Goal: Task Accomplishment & Management: Complete application form

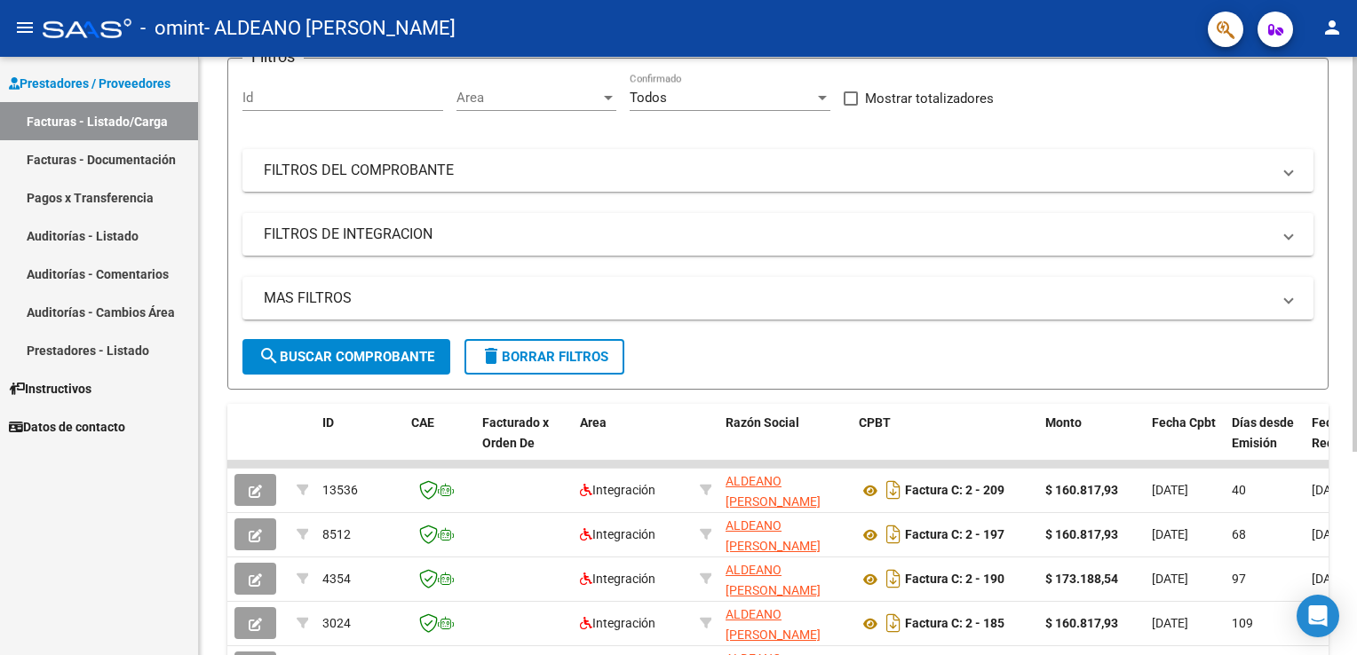
scroll to position [306, 0]
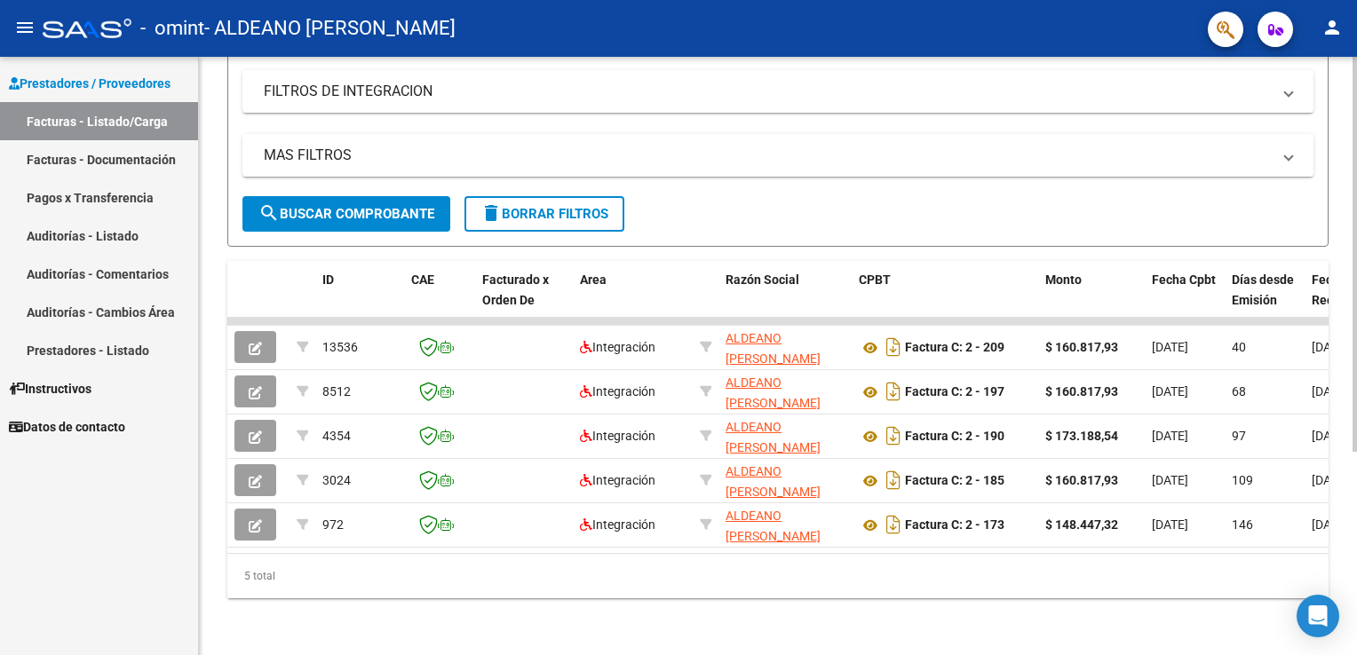
click at [1354, 322] on div at bounding box center [1355, 456] width 4 height 395
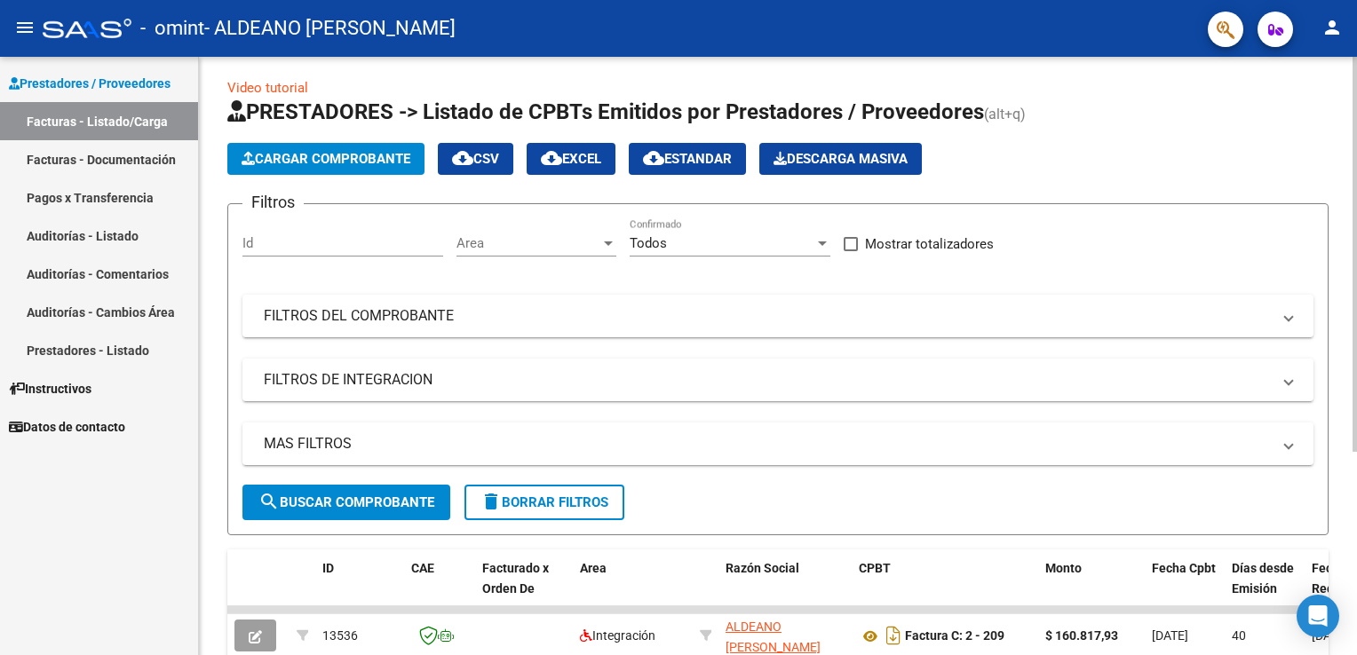
scroll to position [2, 0]
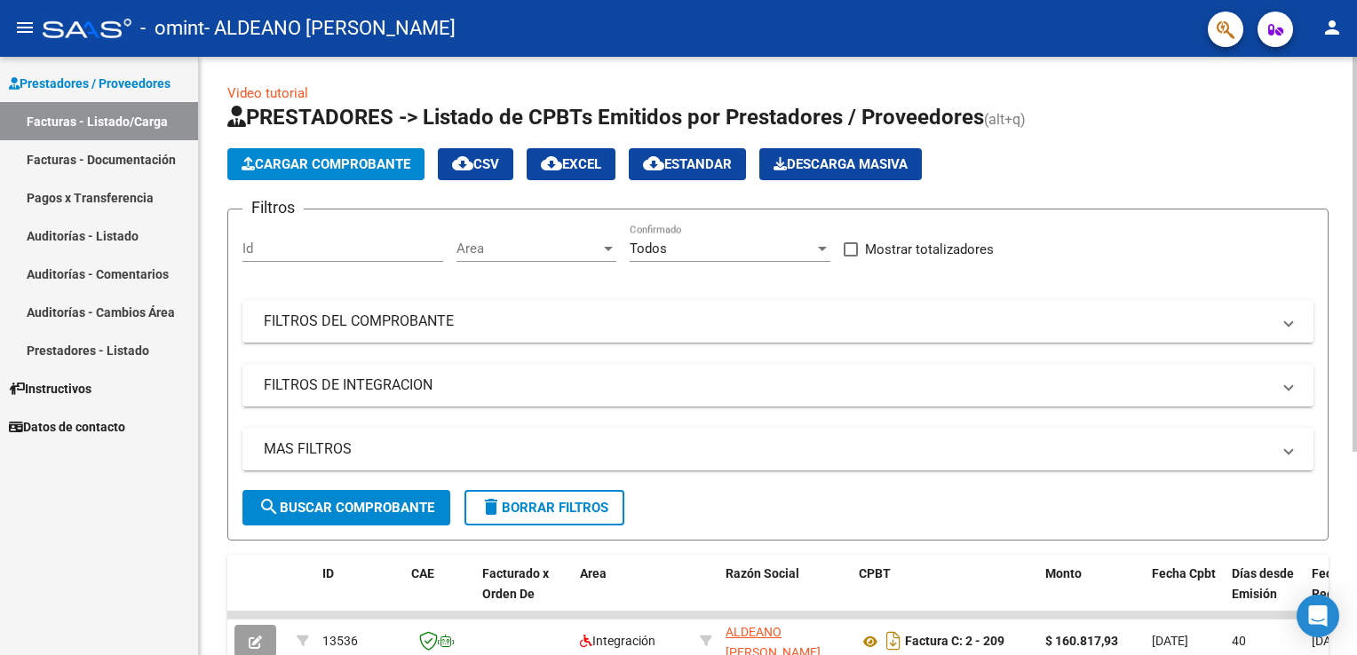
click at [1356, 130] on html "menu - omint - ALDEANO [PERSON_NAME] person Prestadores / Proveedores Facturas …" at bounding box center [678, 327] width 1357 height 655
click at [306, 164] on span "Cargar Comprobante" at bounding box center [326, 164] width 169 height 16
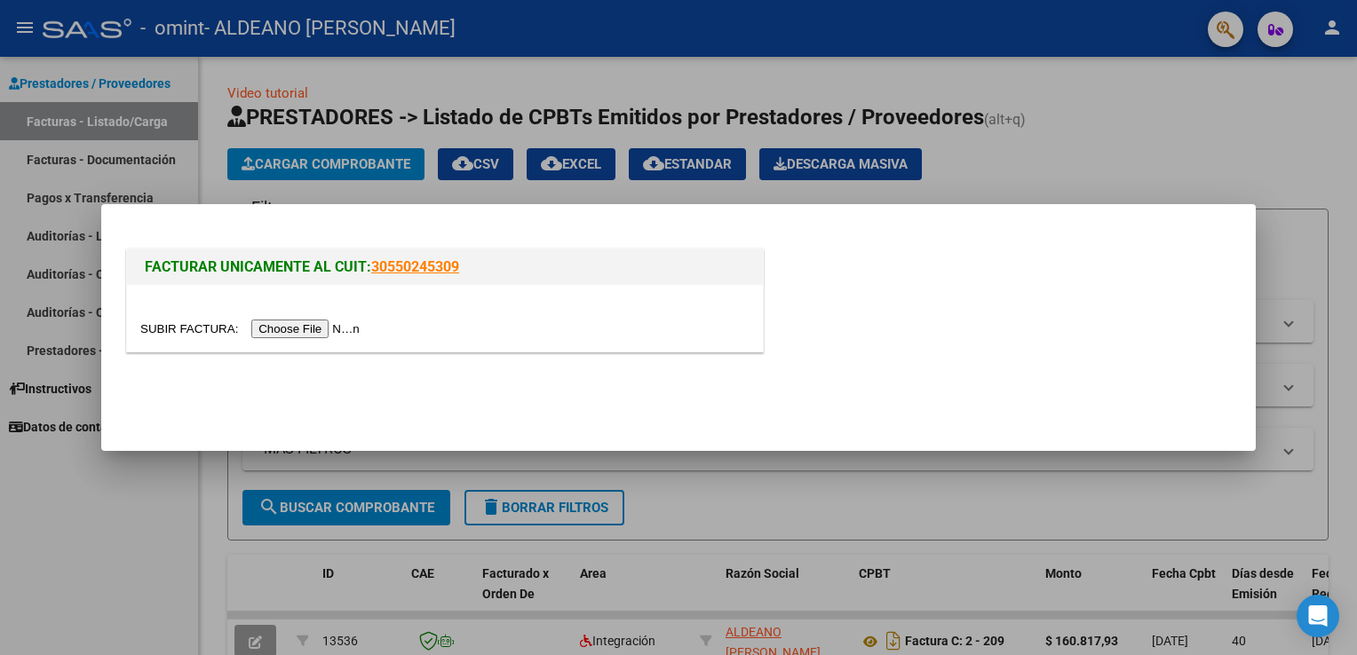
click at [313, 331] on input "file" at bounding box center [252, 329] width 225 height 19
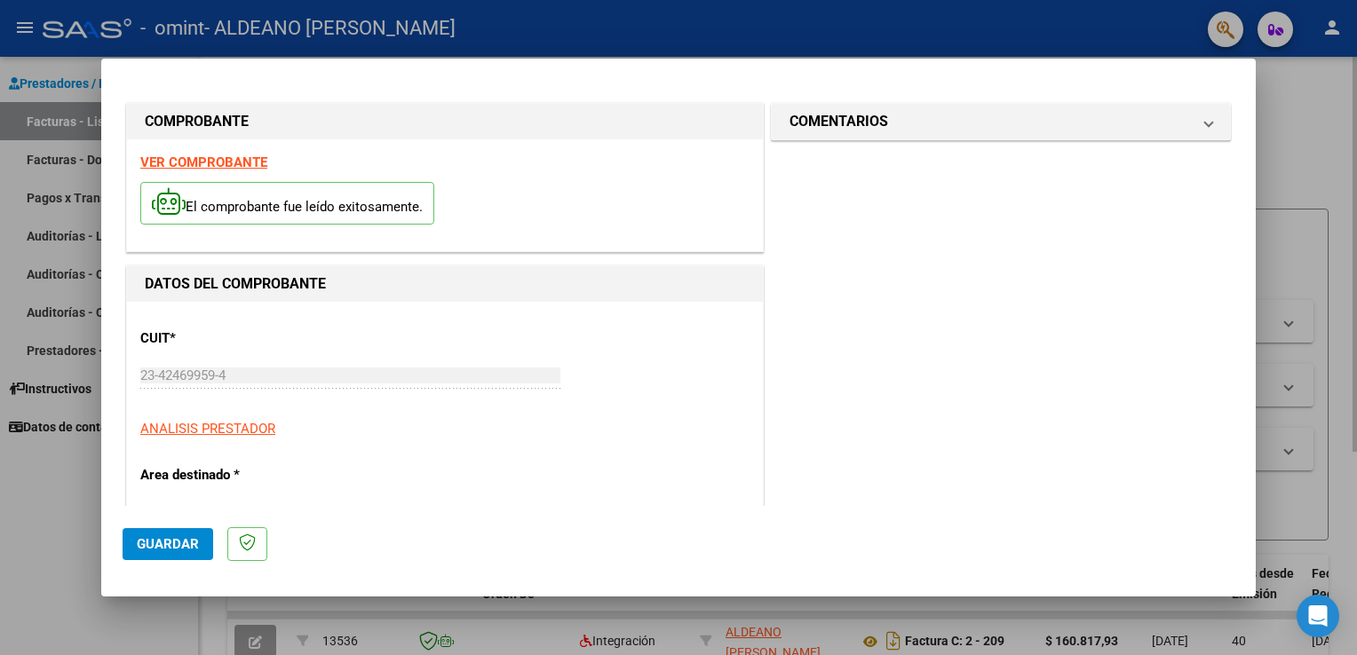
drag, startPoint x: 1257, startPoint y: 128, endPoint x: 1258, endPoint y: 179, distance: 51.5
click at [1258, 179] on div at bounding box center [678, 327] width 1357 height 655
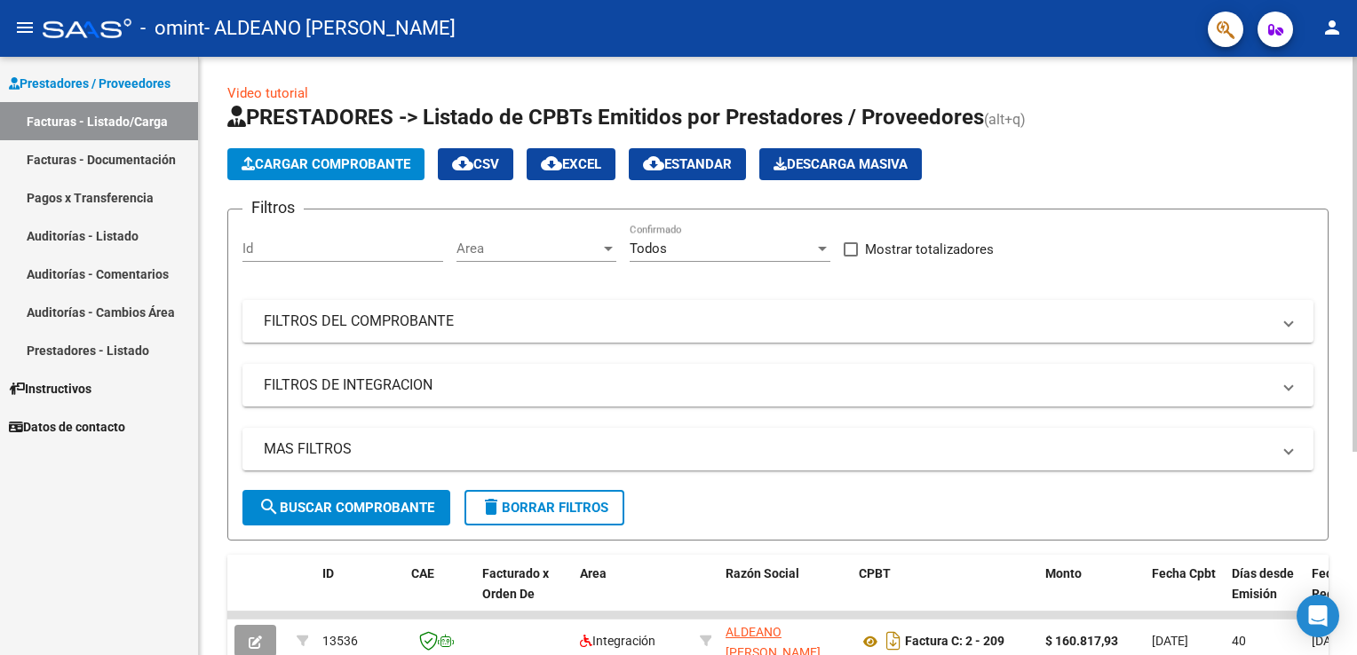
click at [327, 168] on span "Cargar Comprobante" at bounding box center [326, 164] width 169 height 16
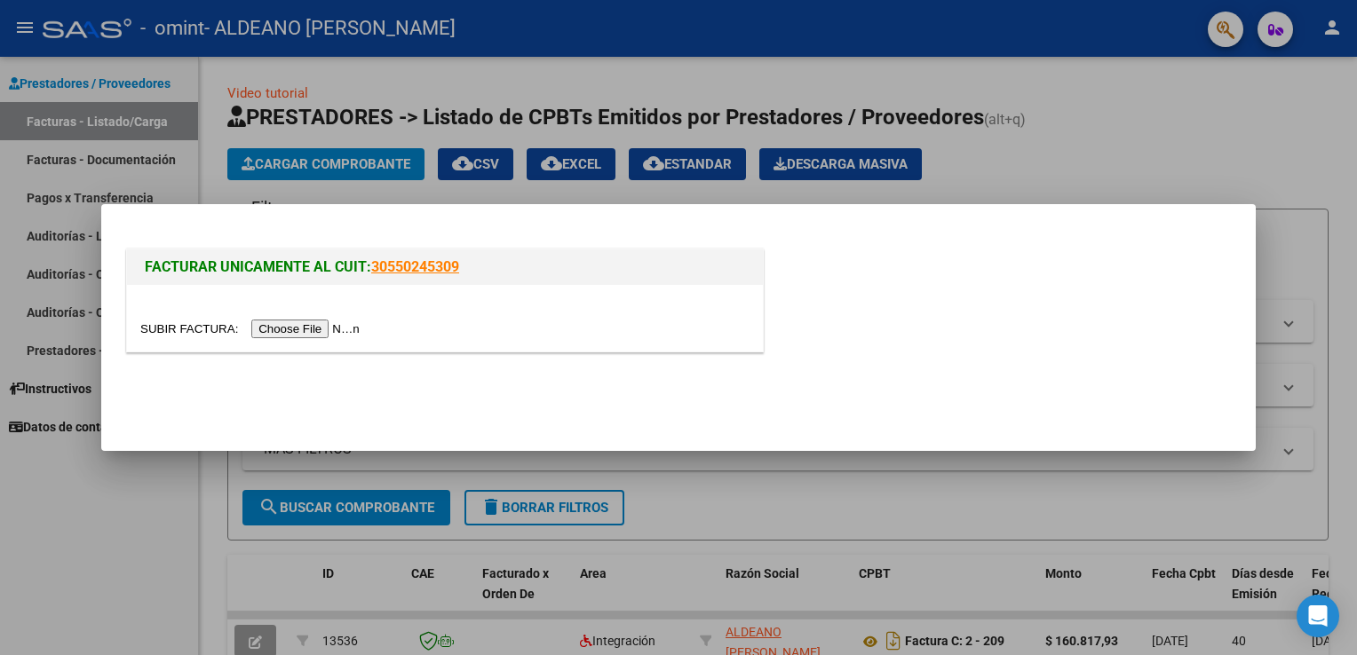
click at [317, 325] on input "file" at bounding box center [252, 329] width 225 height 19
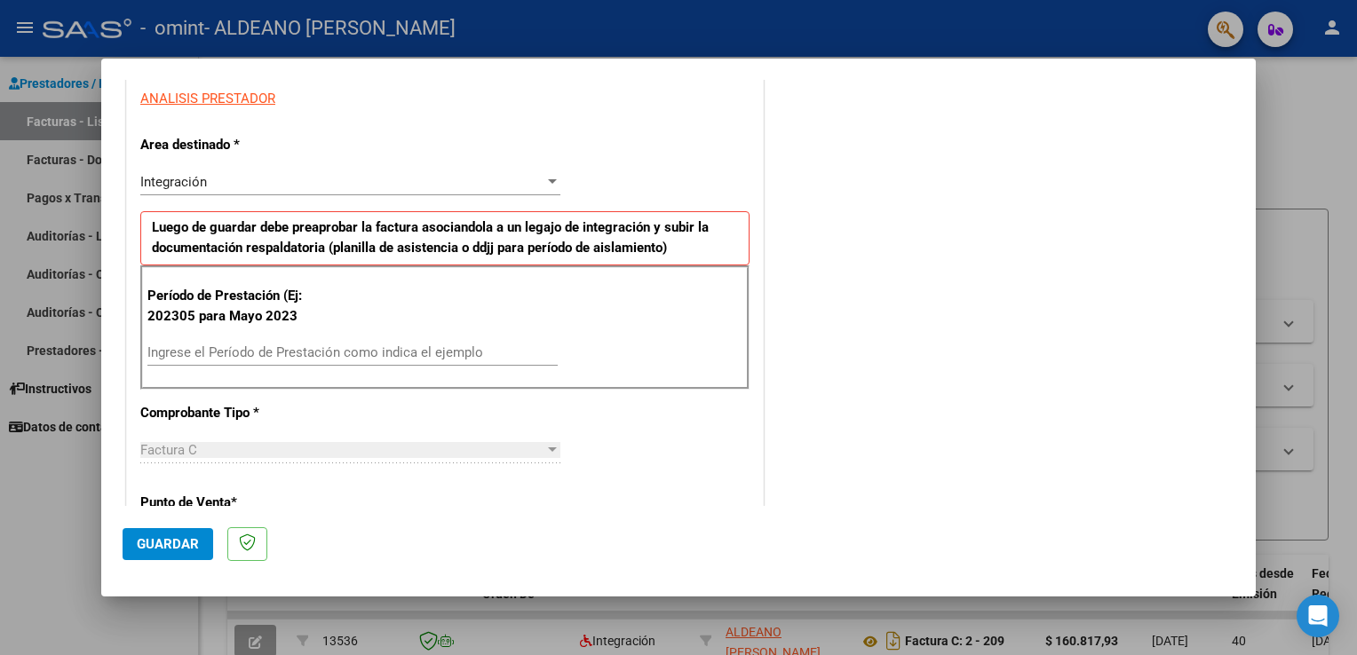
scroll to position [348, 0]
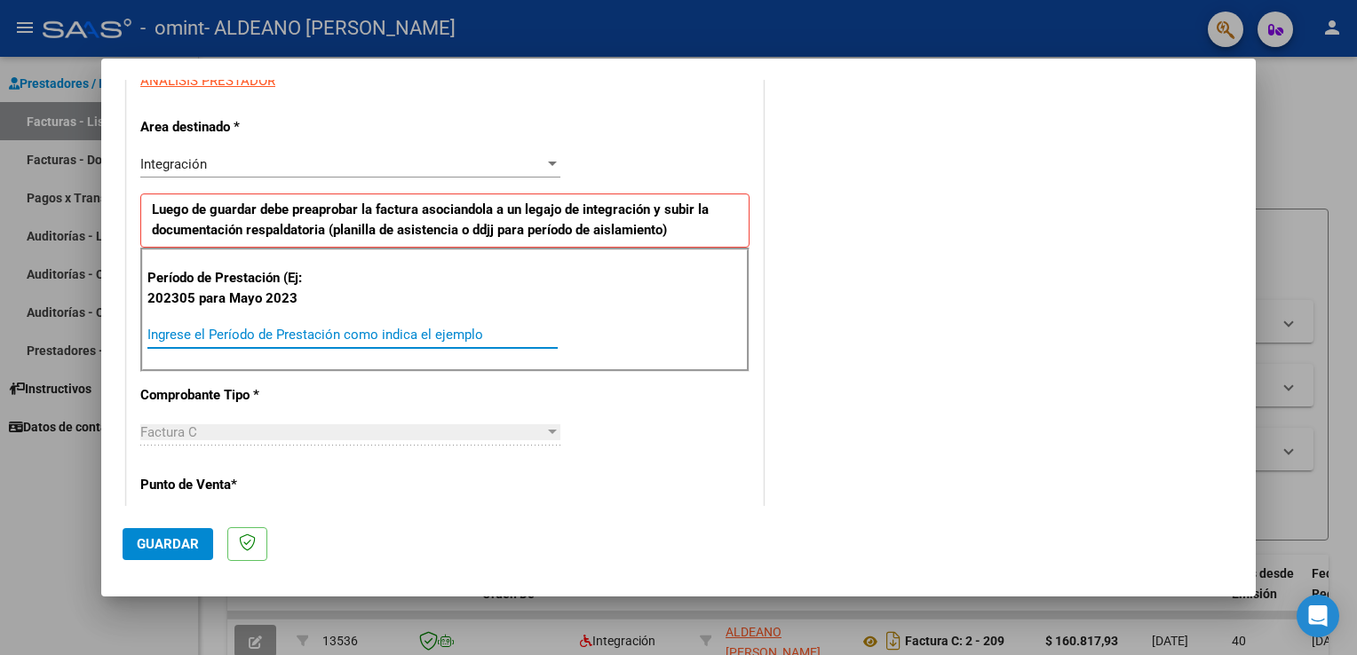
click at [483, 333] on input "Ingrese el Período de Prestación como indica el ejemplo" at bounding box center [352, 335] width 410 height 16
type input "202507"
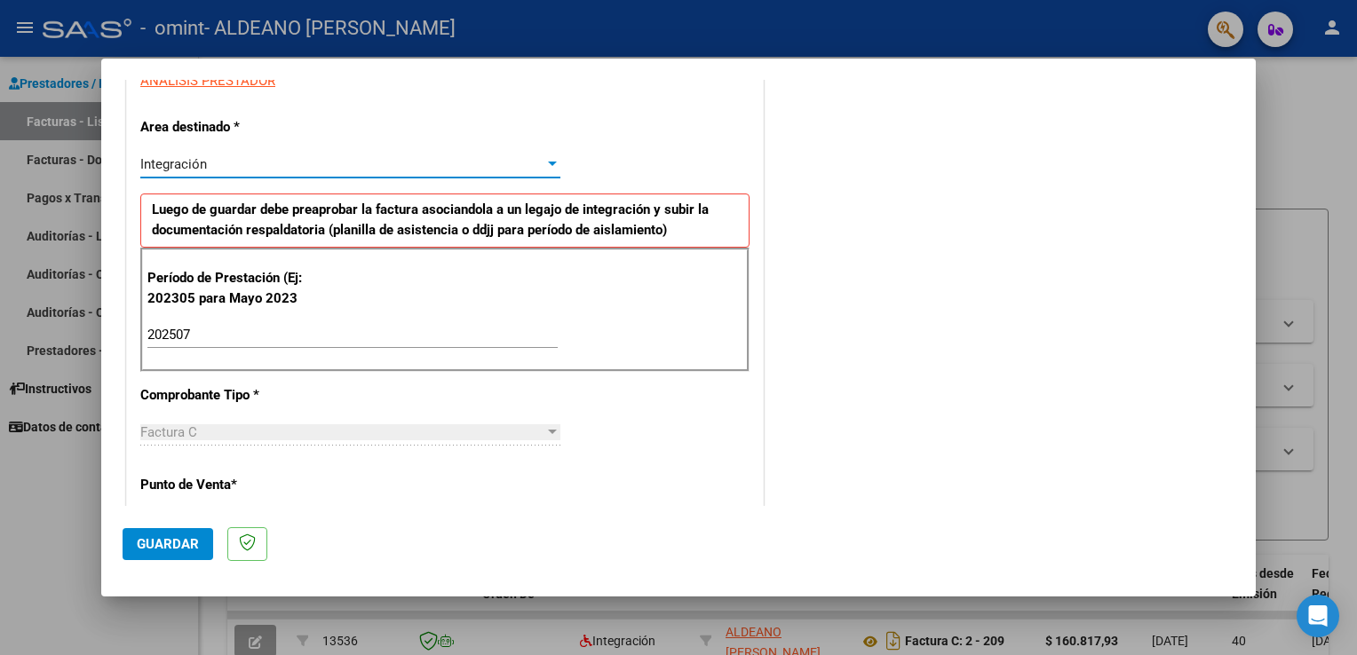
click at [548, 162] on div at bounding box center [552, 164] width 9 height 4
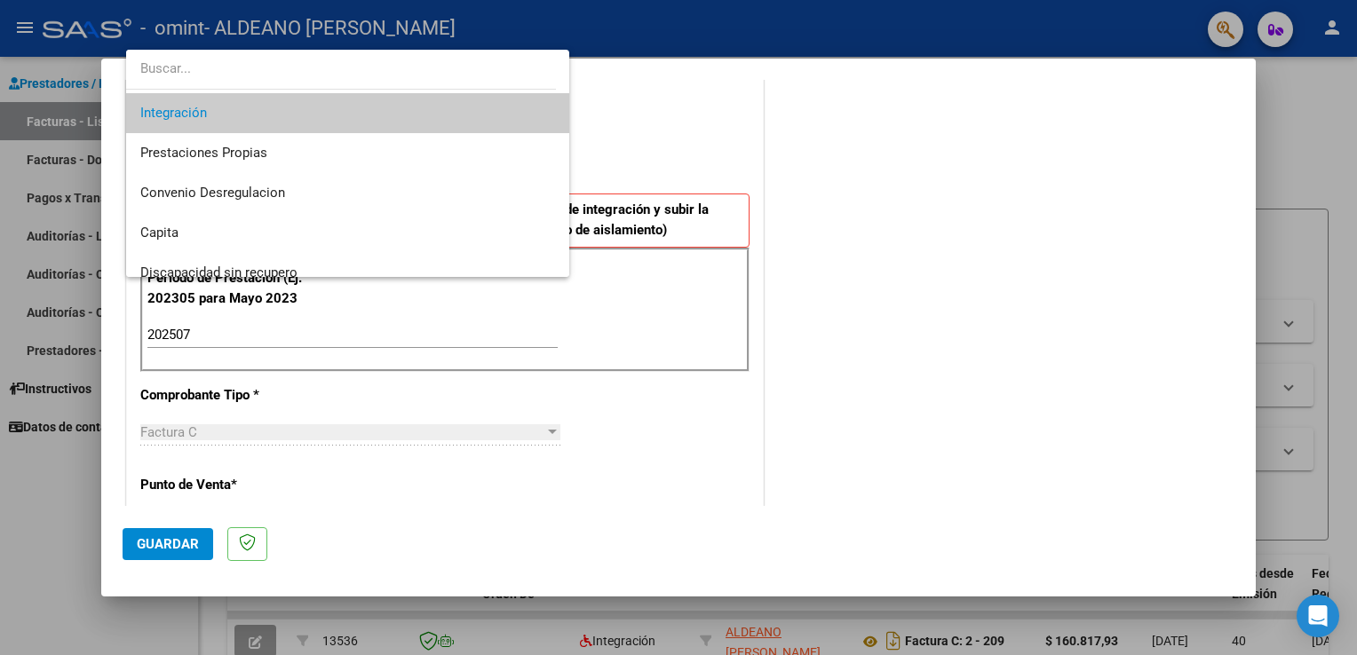
scroll to position [131, 0]
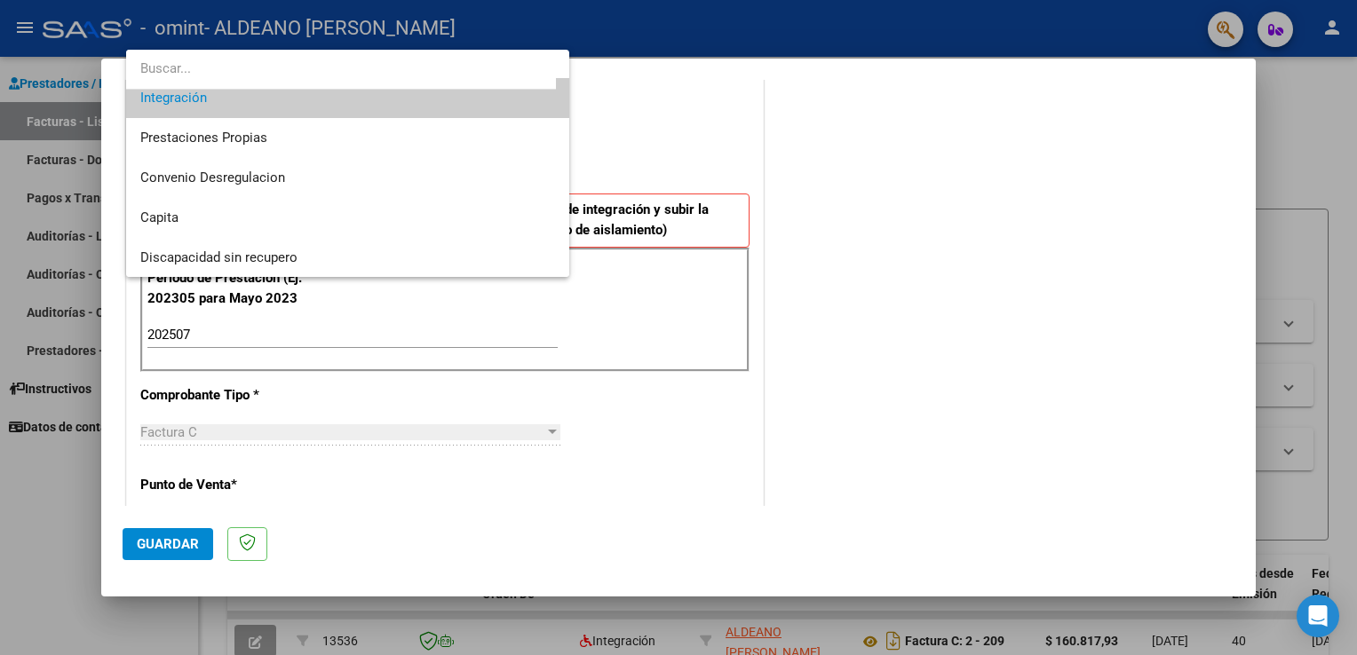
click at [634, 157] on div at bounding box center [678, 327] width 1357 height 655
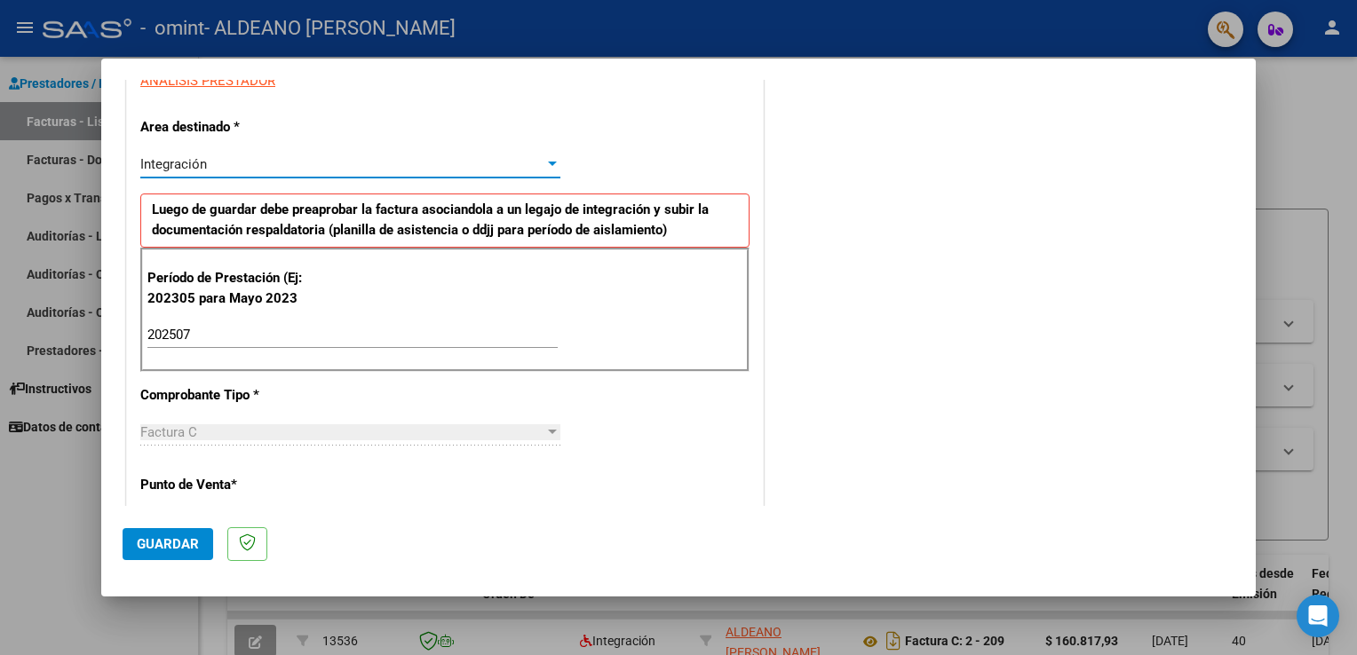
click at [548, 163] on div at bounding box center [552, 164] width 9 height 4
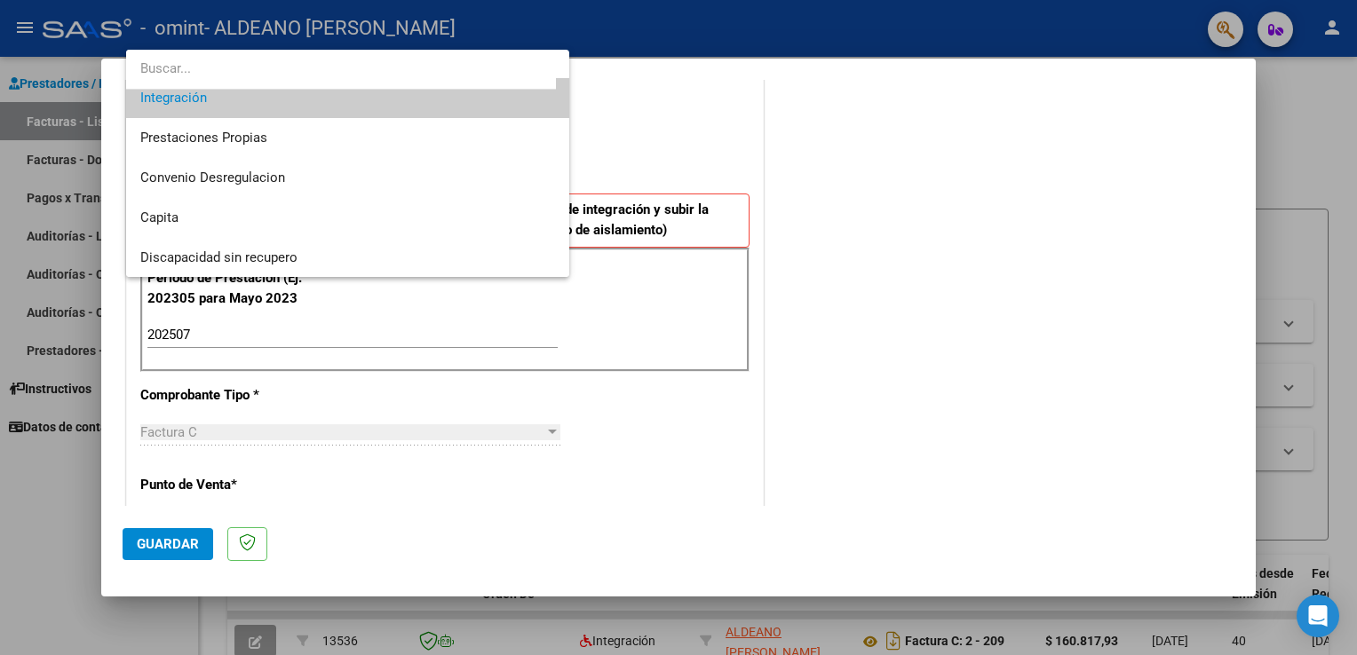
click at [660, 170] on div at bounding box center [678, 327] width 1357 height 655
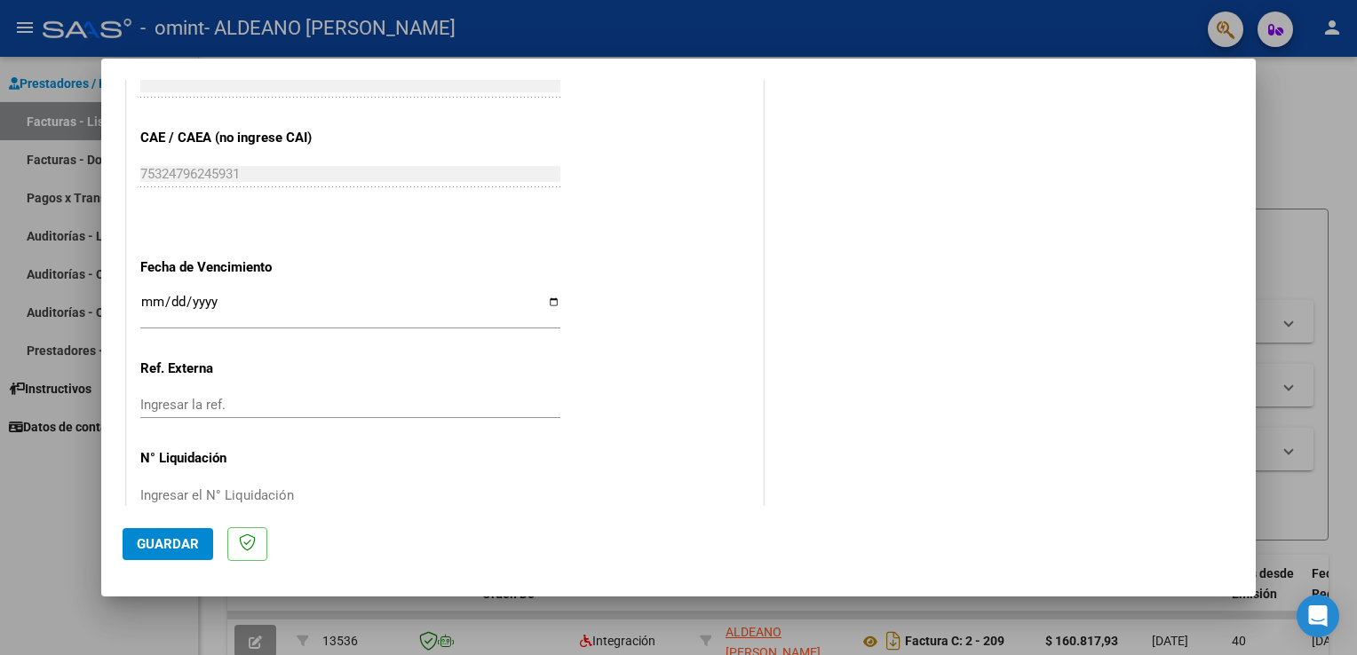
scroll to position [1101, 0]
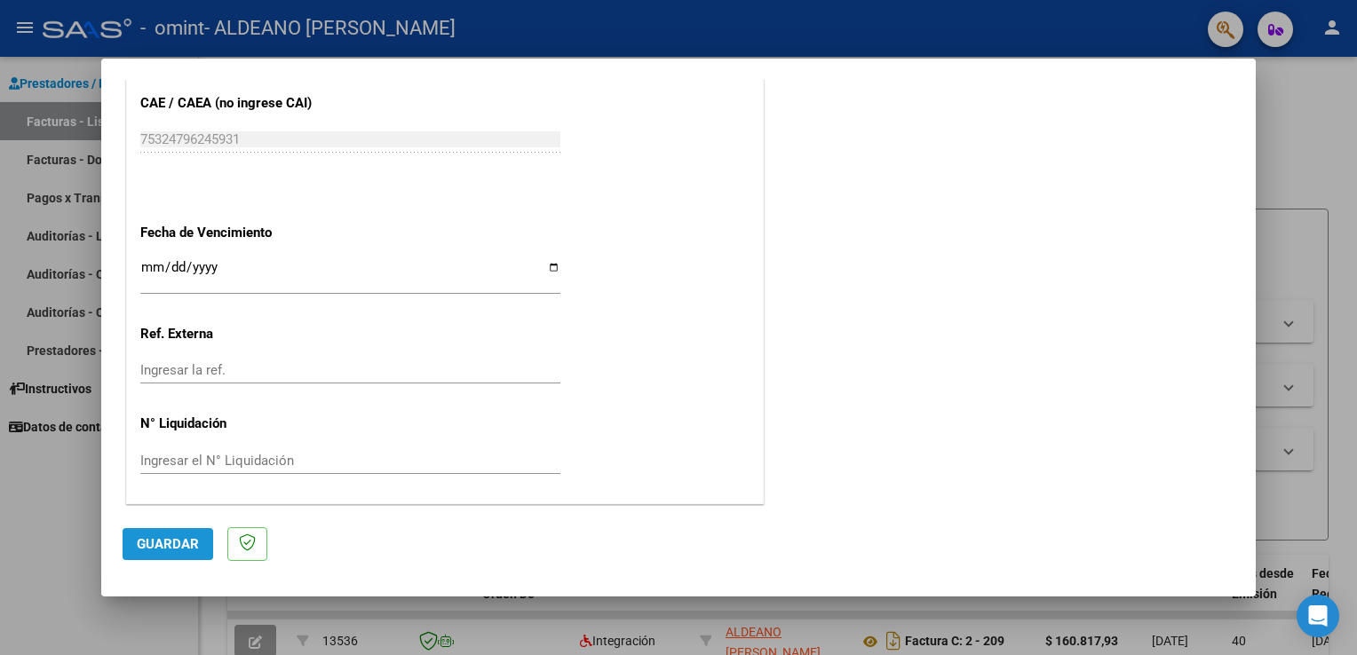
click at [185, 542] on span "Guardar" at bounding box center [168, 544] width 62 height 16
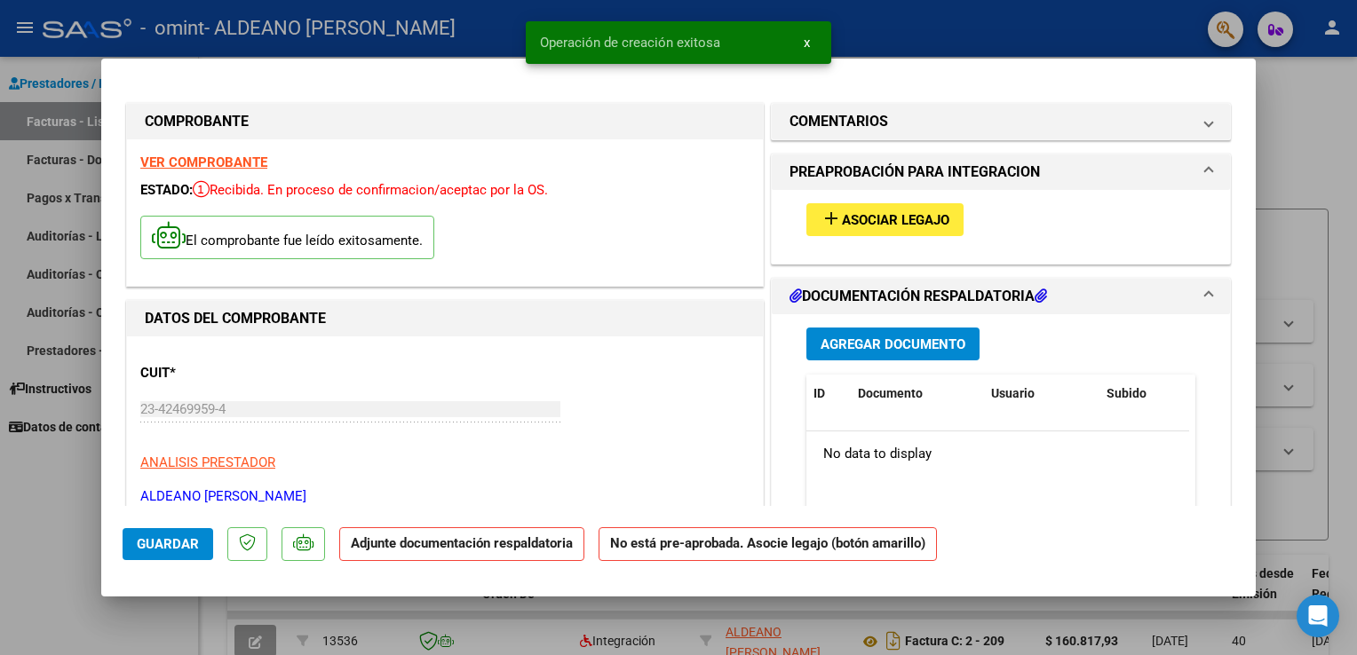
click at [909, 213] on span "Asociar Legajo" at bounding box center [895, 220] width 107 height 16
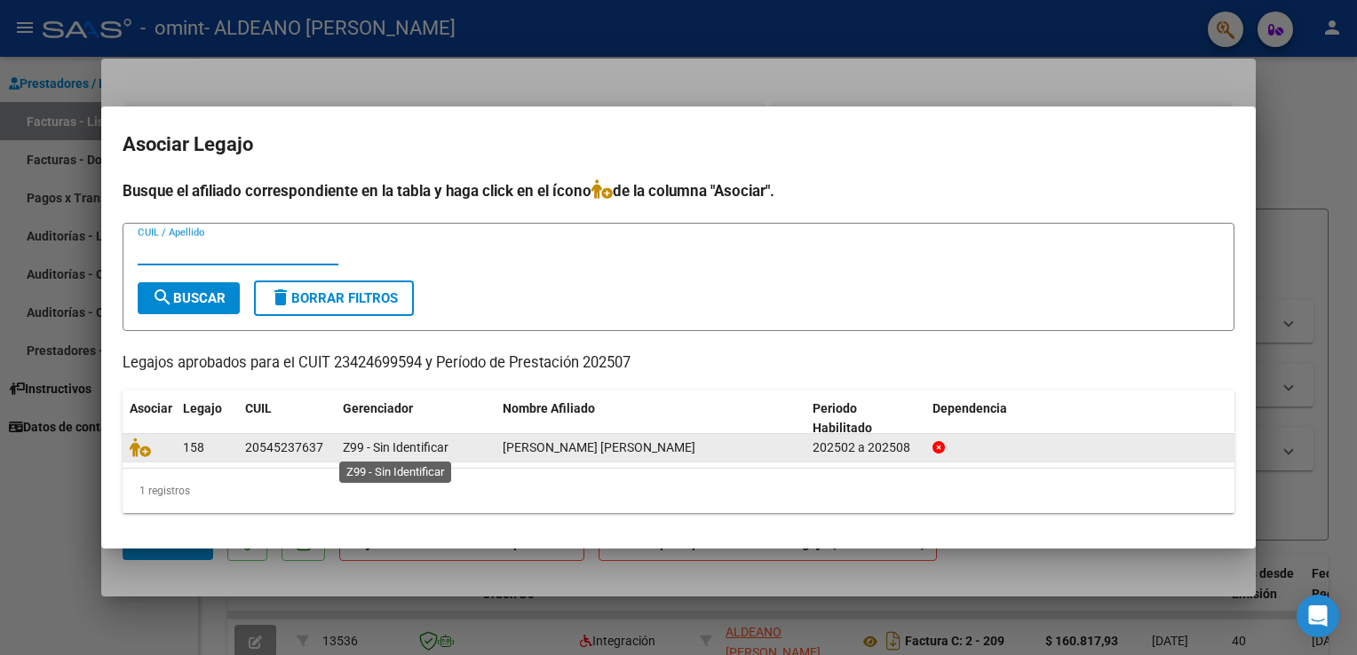
click at [365, 441] on span "Z99 - Sin Identificar" at bounding box center [396, 448] width 106 height 14
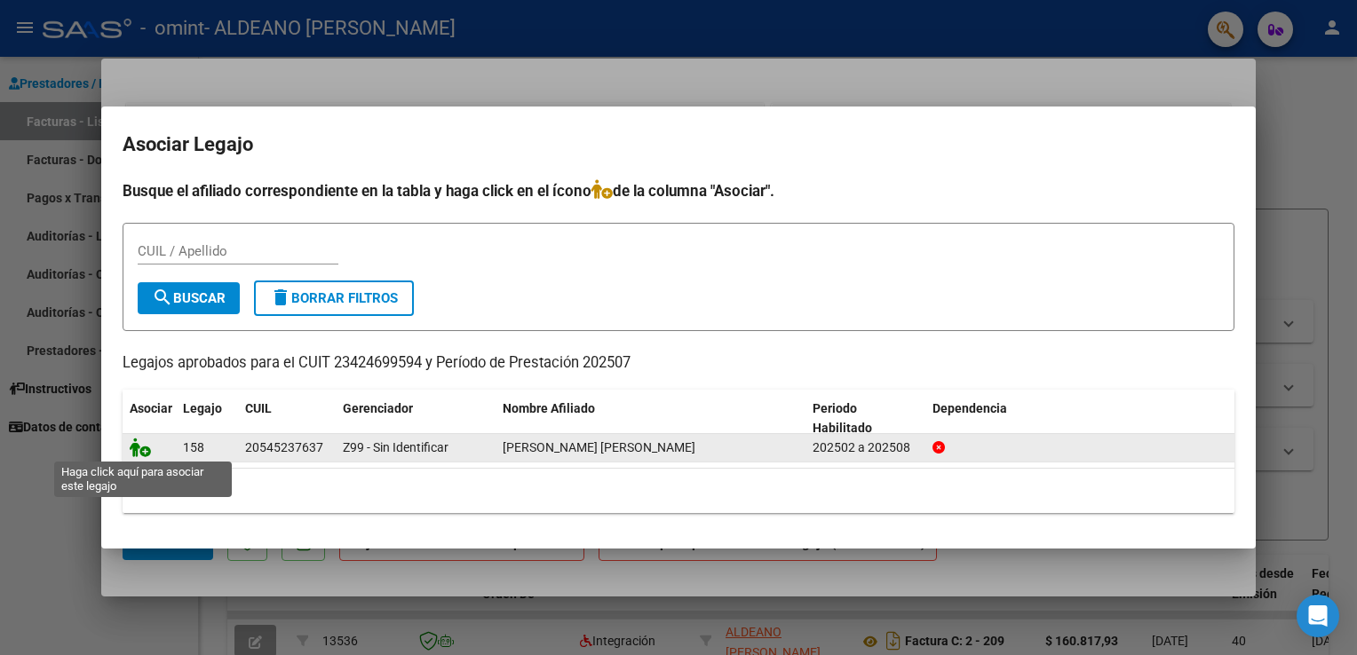
click at [142, 448] on icon at bounding box center [140, 448] width 21 height 20
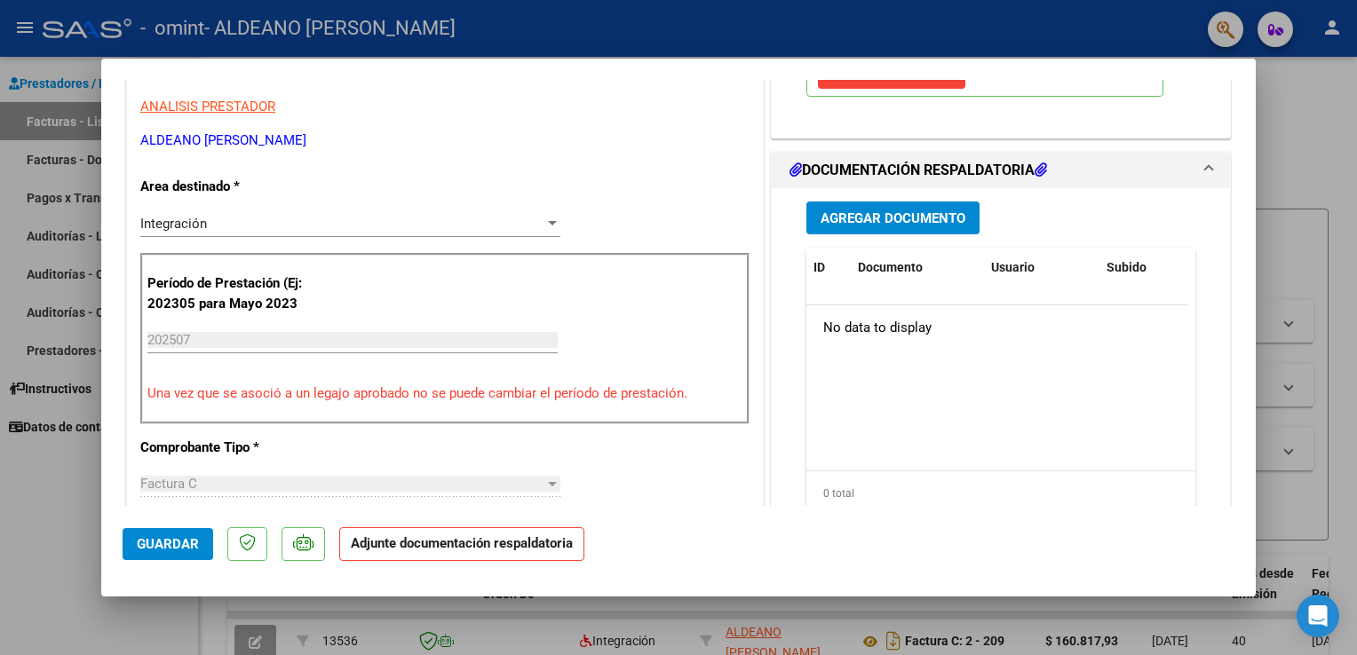
scroll to position [353, 0]
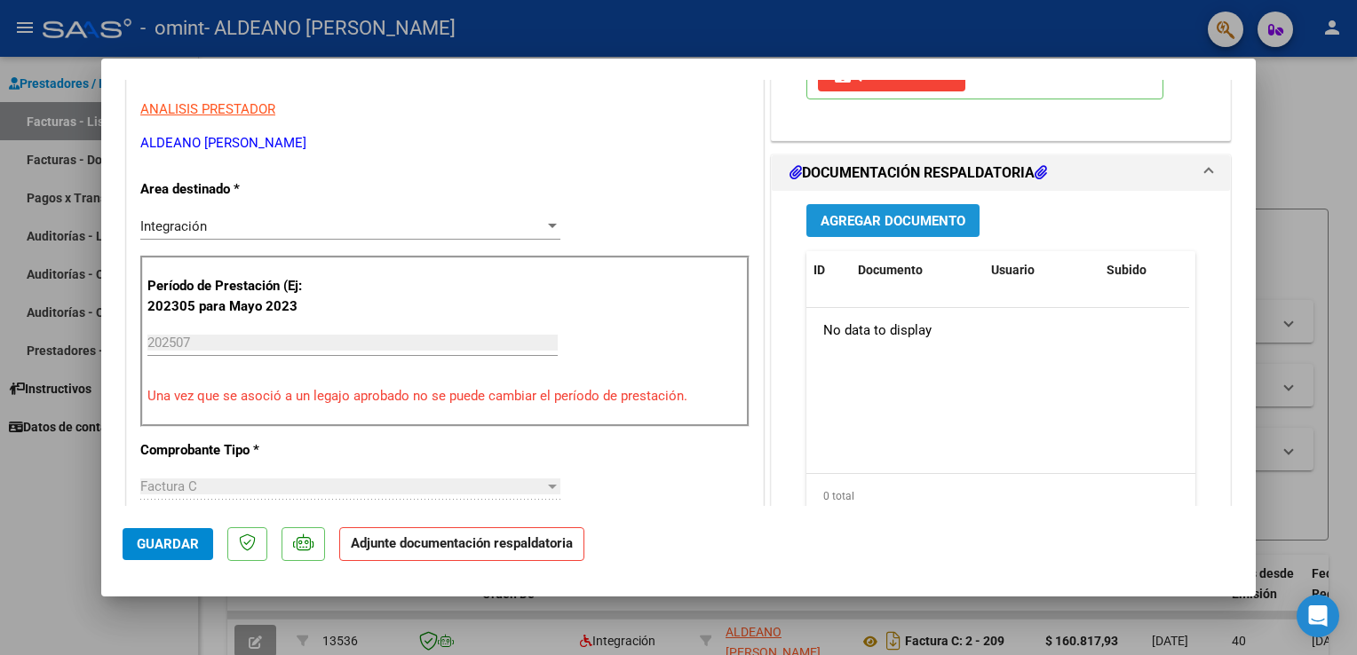
click at [947, 212] on span "Agregar Documento" at bounding box center [893, 220] width 145 height 16
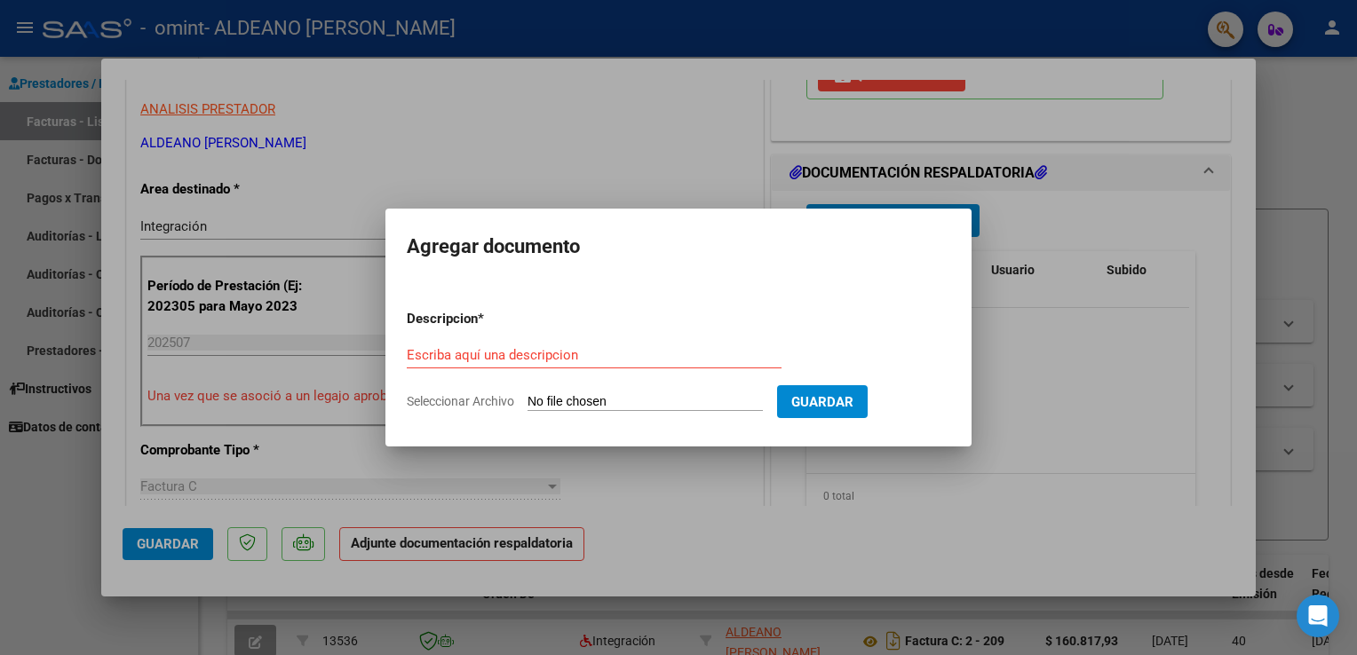
click at [1236, 124] on div at bounding box center [678, 327] width 1357 height 655
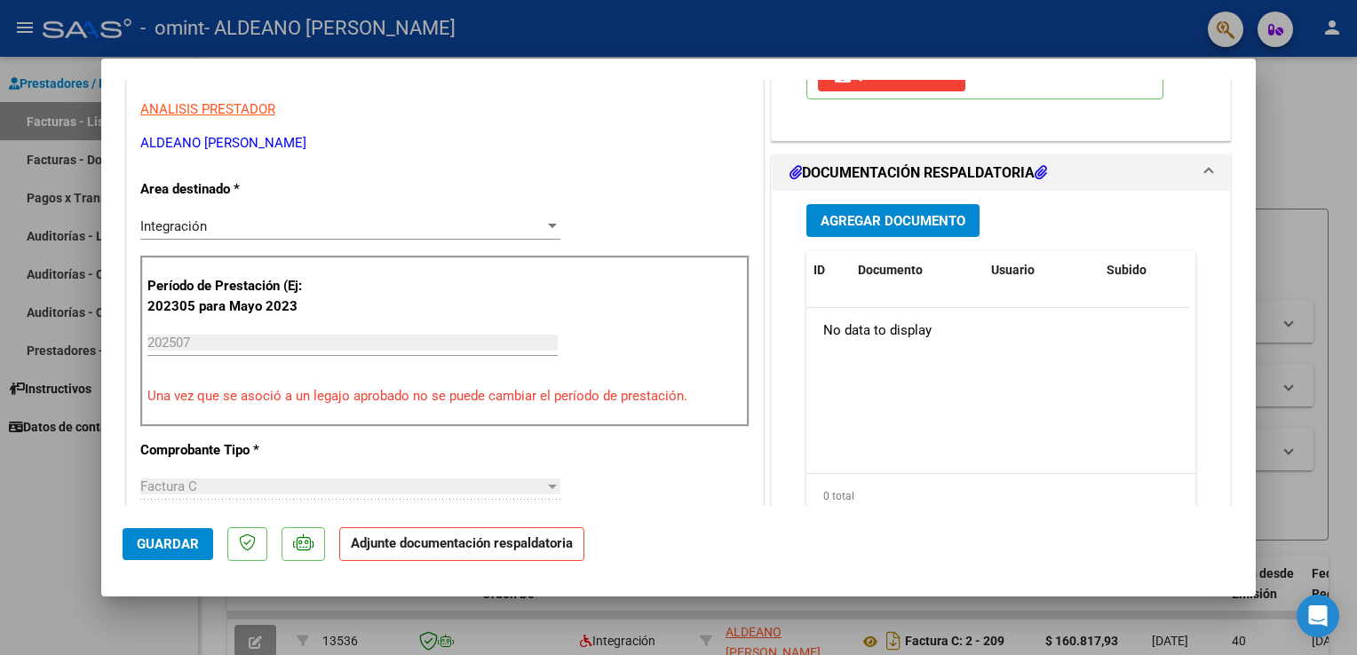
click at [860, 219] on span "Agregar Documento" at bounding box center [893, 221] width 145 height 16
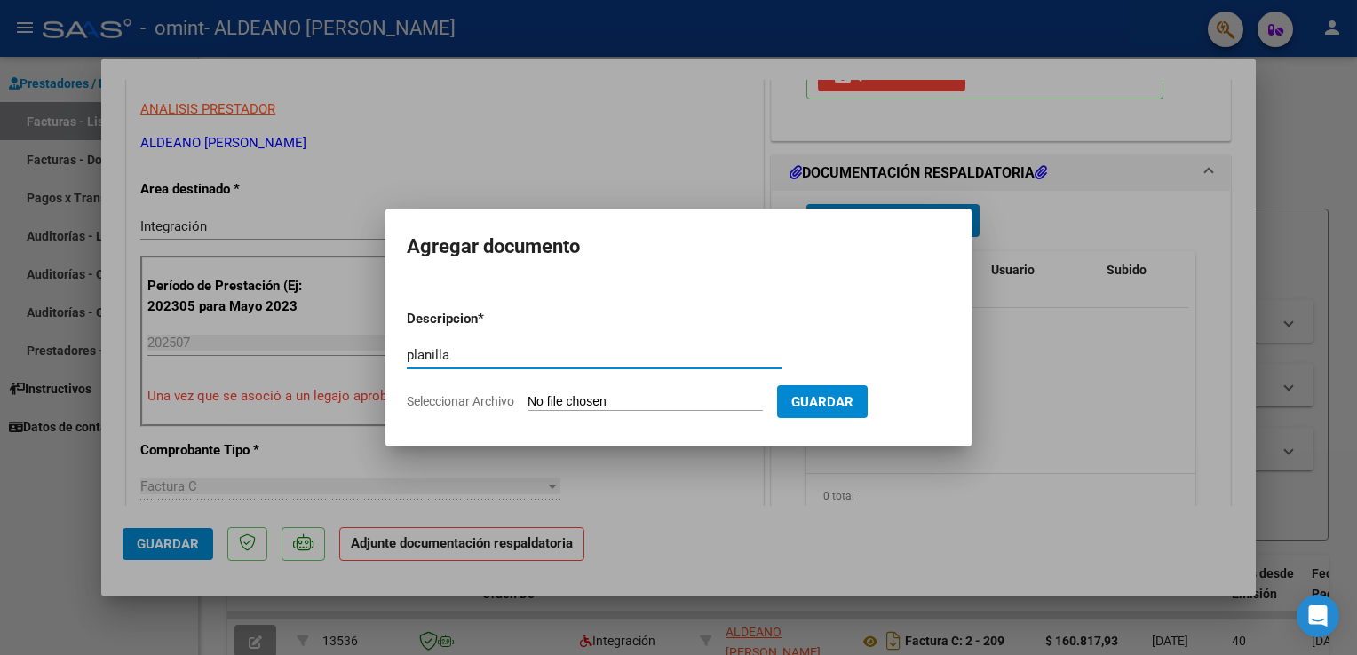
type input "planilla"
click at [640, 396] on input "Seleccionar Archivo" at bounding box center [645, 402] width 235 height 17
type input "C:\fakepath\Imagen de WhatsApp [DATE] 23.49.32_e1075bc0.jpg"
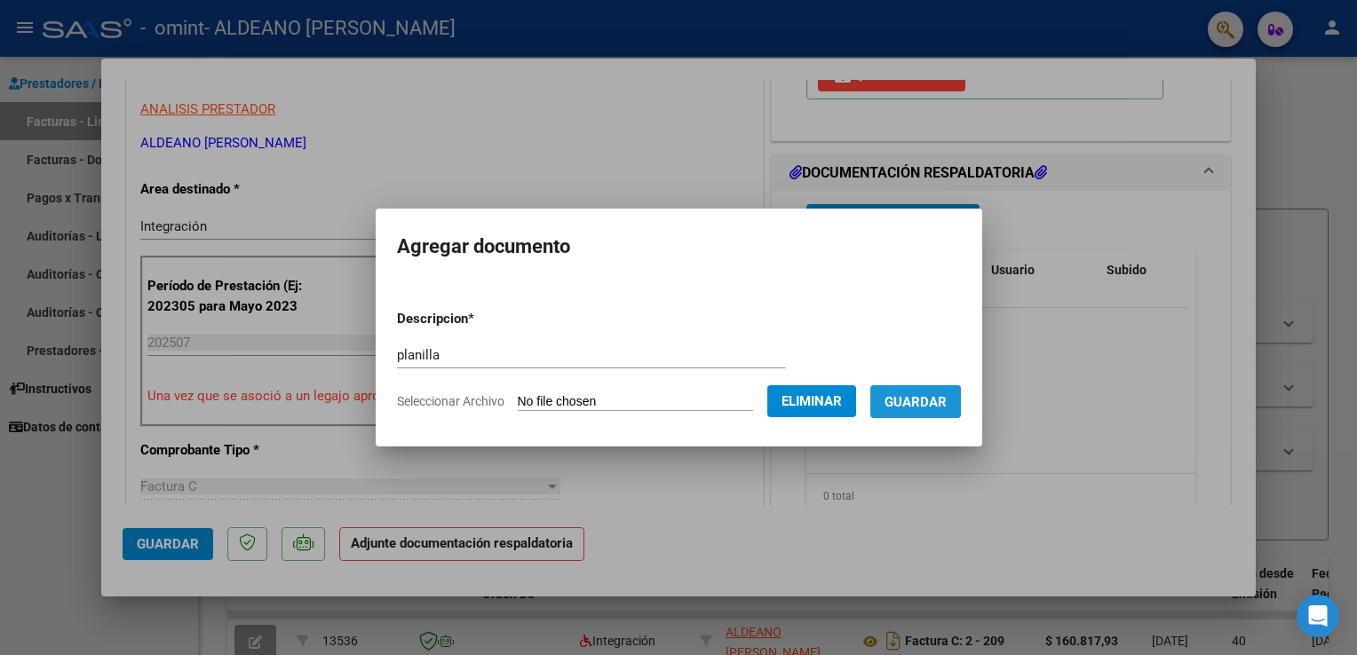
click at [939, 395] on span "Guardar" at bounding box center [916, 402] width 62 height 16
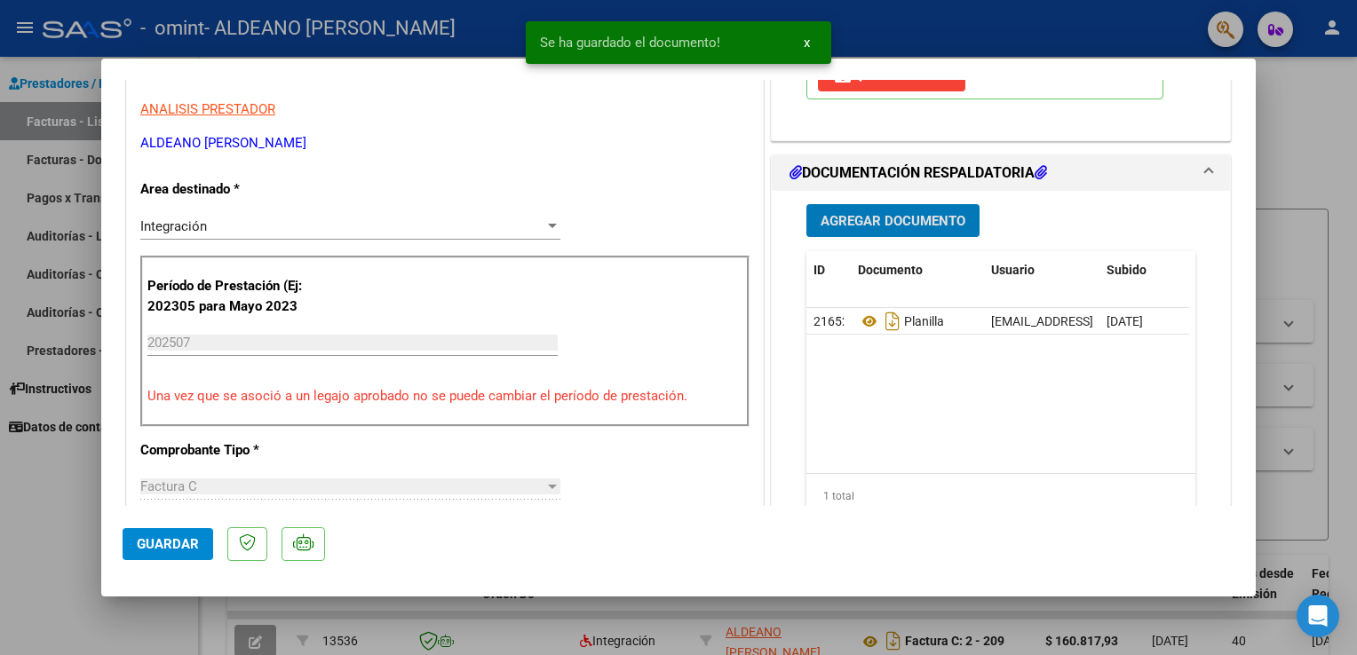
click at [156, 544] on span "Guardar" at bounding box center [168, 544] width 62 height 16
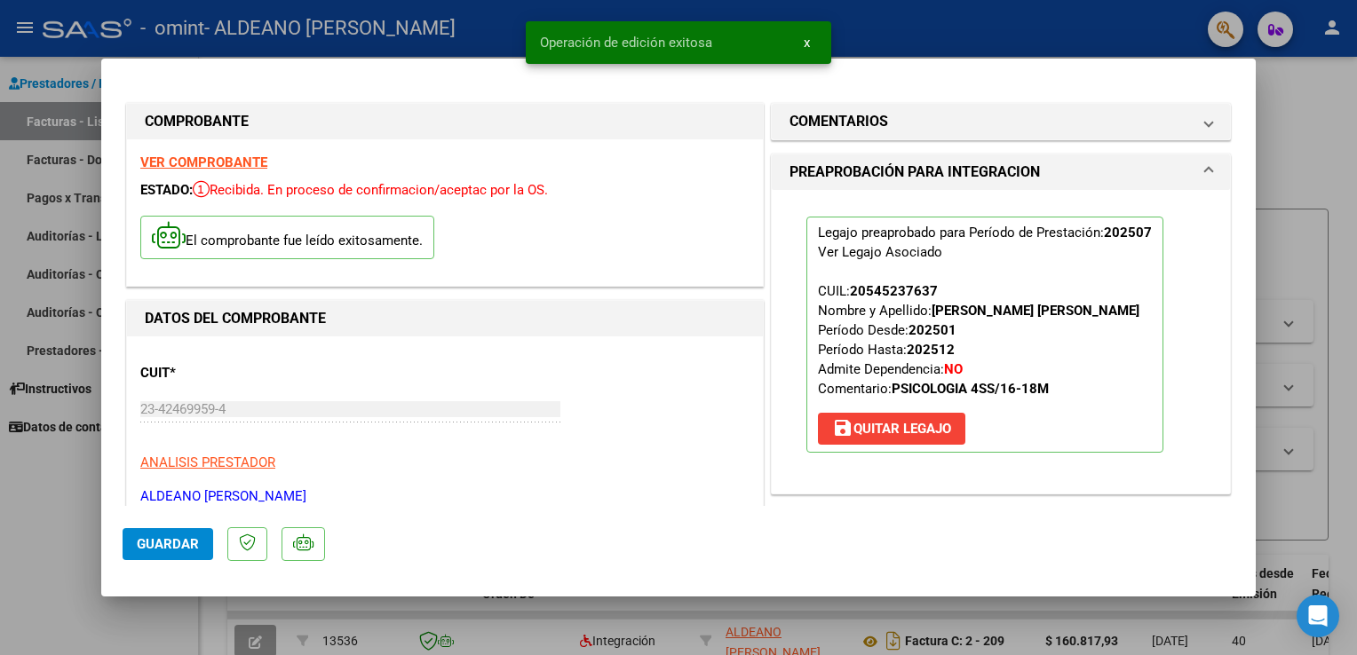
click at [156, 542] on span "Guardar" at bounding box center [168, 544] width 62 height 16
click at [1308, 131] on div at bounding box center [678, 327] width 1357 height 655
type input "$ 0,00"
